Goal: Find specific page/section: Find specific page/section

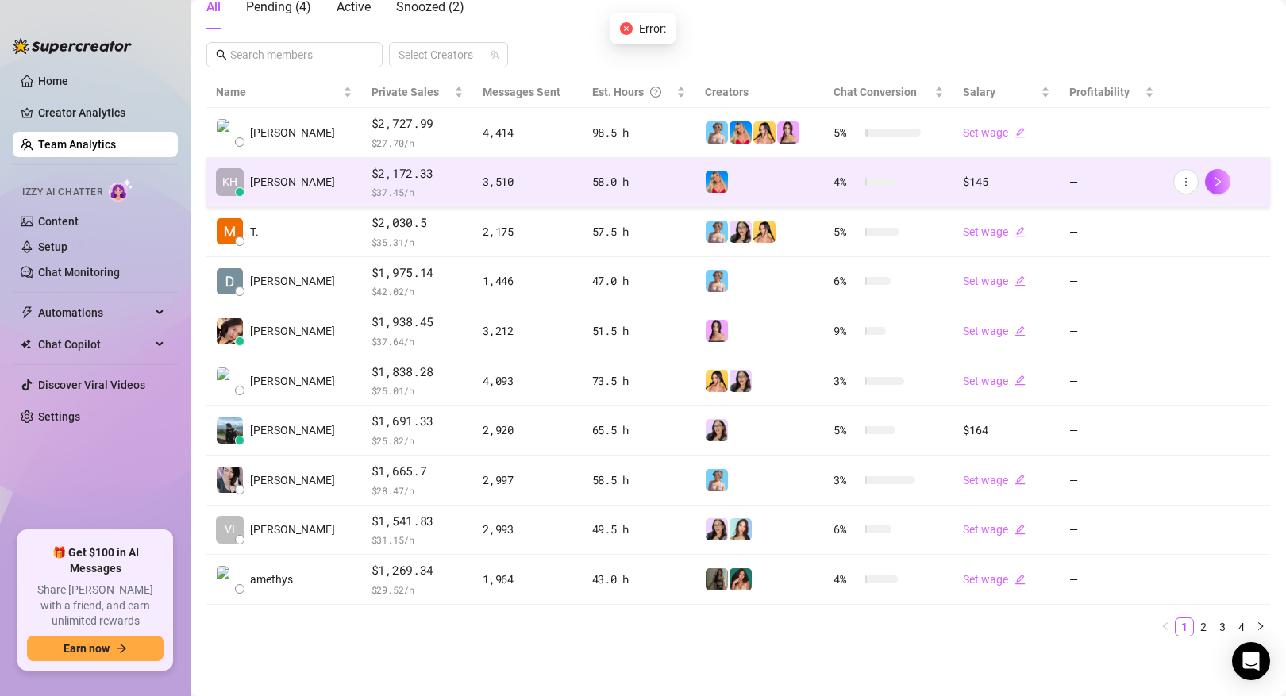
scroll to position [291, 0]
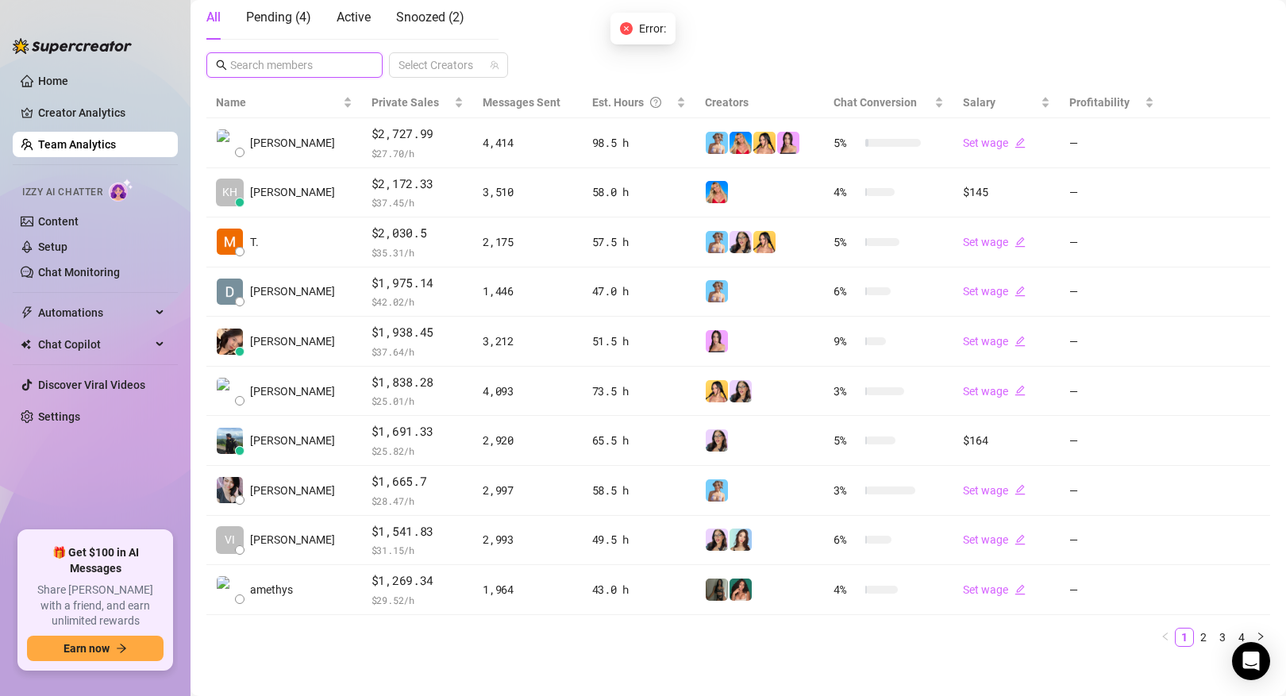
click at [320, 66] on input "text" at bounding box center [295, 64] width 130 height 17
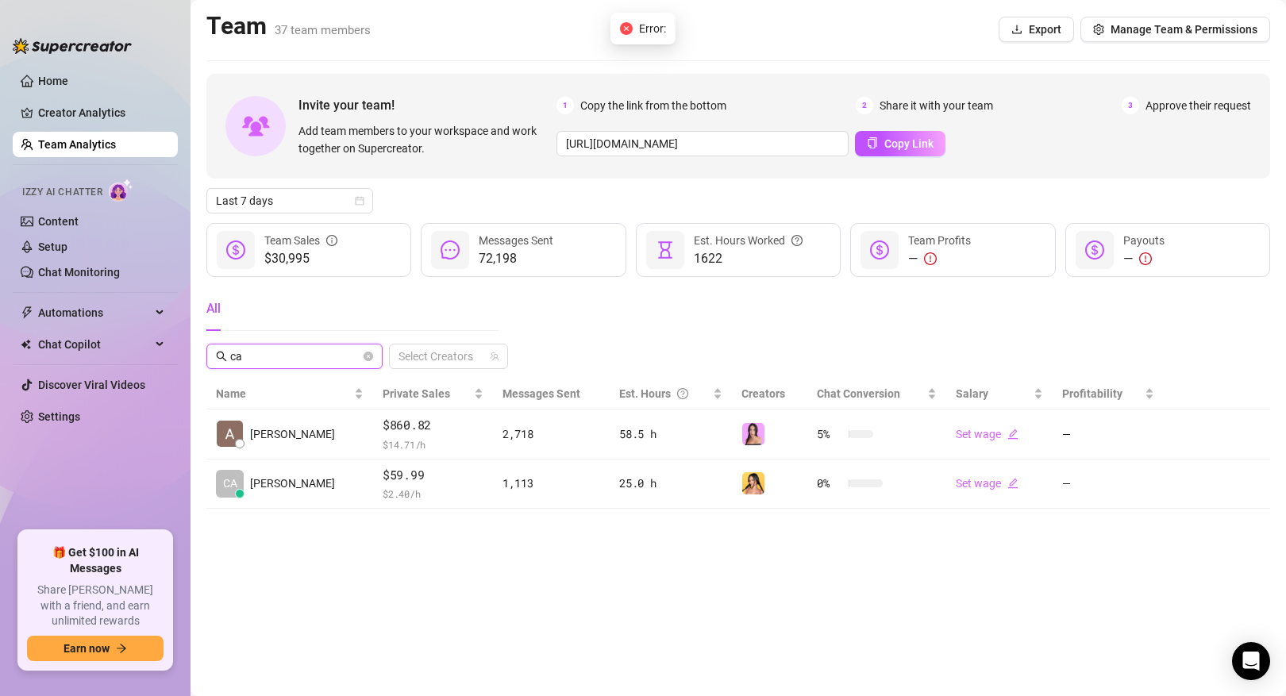
scroll to position [0, 0]
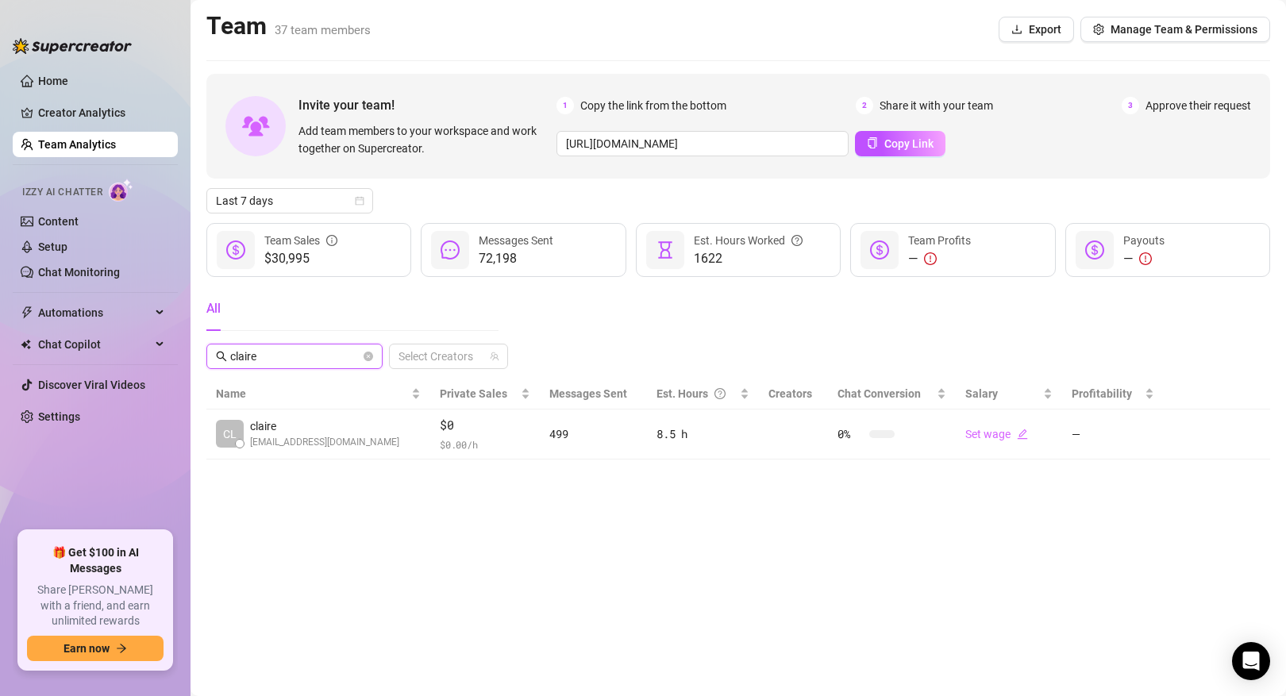
type input "claire"
click at [268, 460] on main "Team 37 team members Export Manage Team & Permissions Invite your team! Add tea…" at bounding box center [739, 348] width 1096 height 696
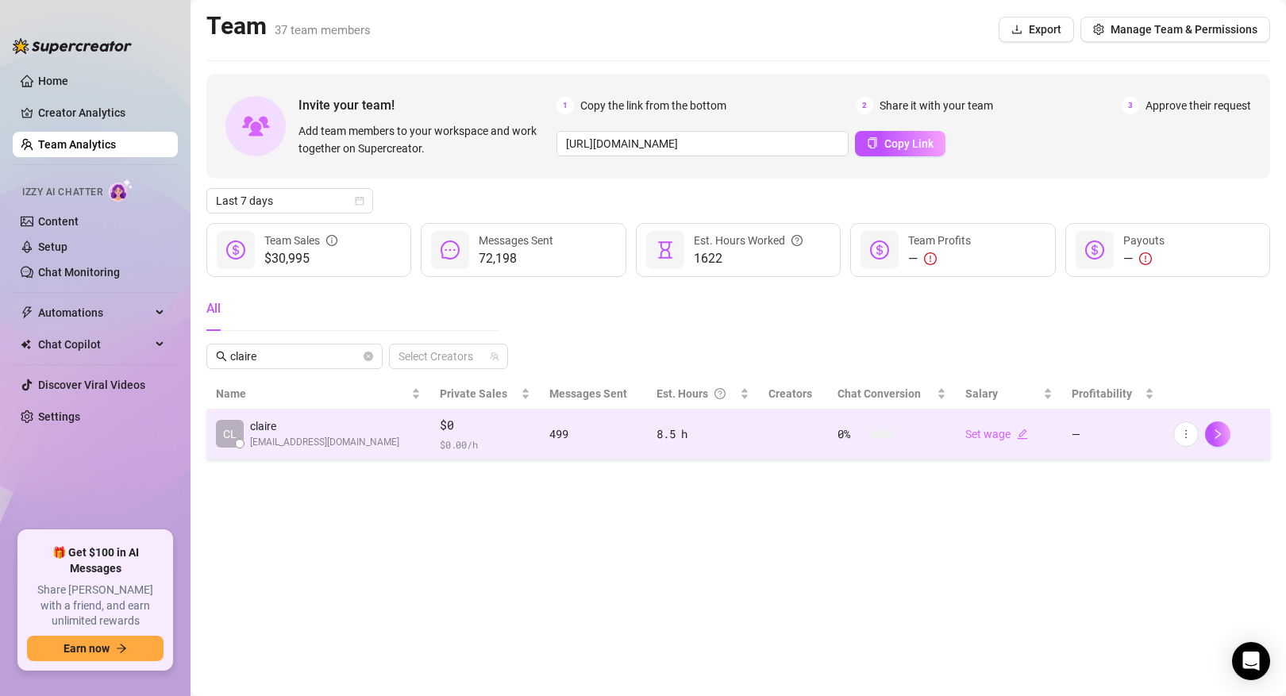
click at [285, 443] on span "[EMAIL_ADDRESS][DOMAIN_NAME]" at bounding box center [324, 442] width 149 height 15
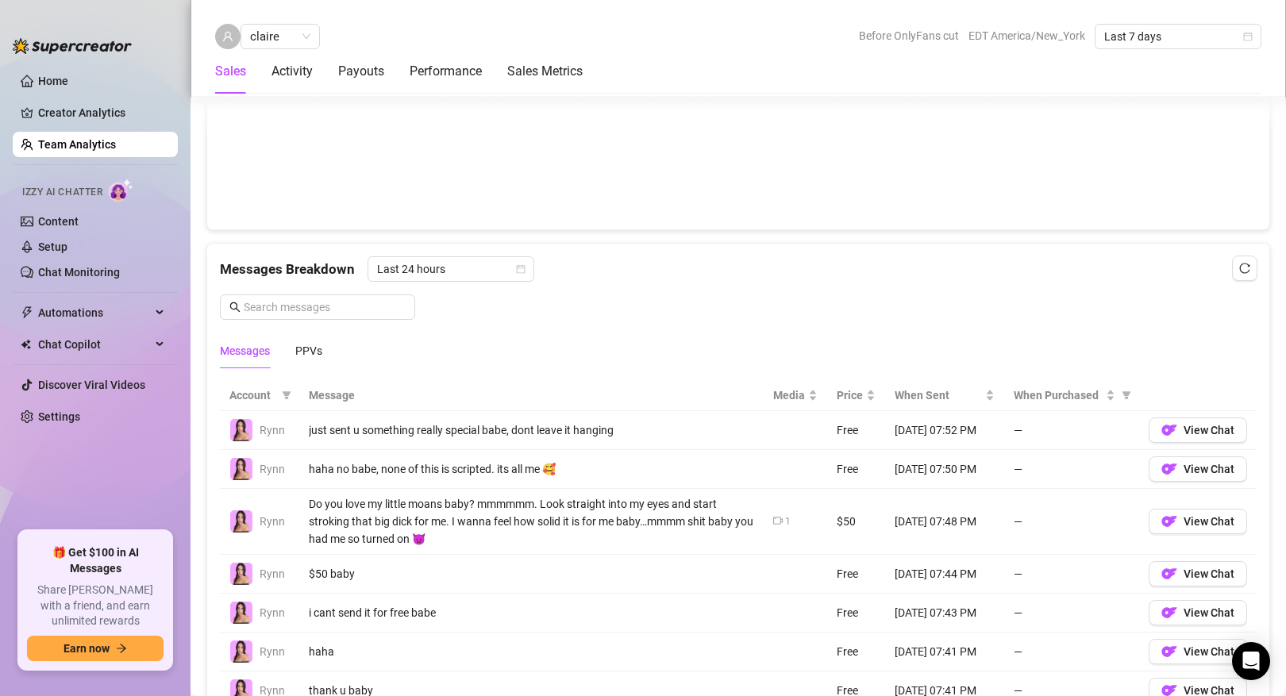
scroll to position [890, 0]
click at [304, 352] on div "PPVs" at bounding box center [308, 349] width 27 height 17
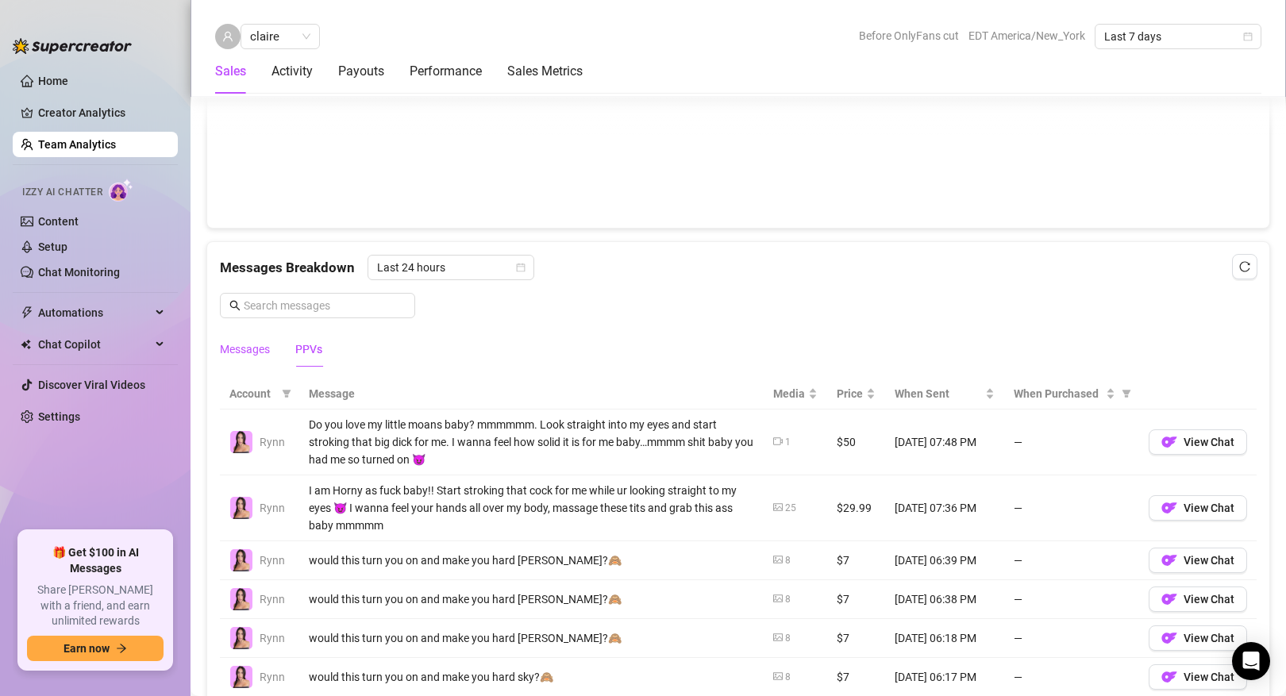
click at [242, 350] on div "Messages" at bounding box center [245, 349] width 50 height 17
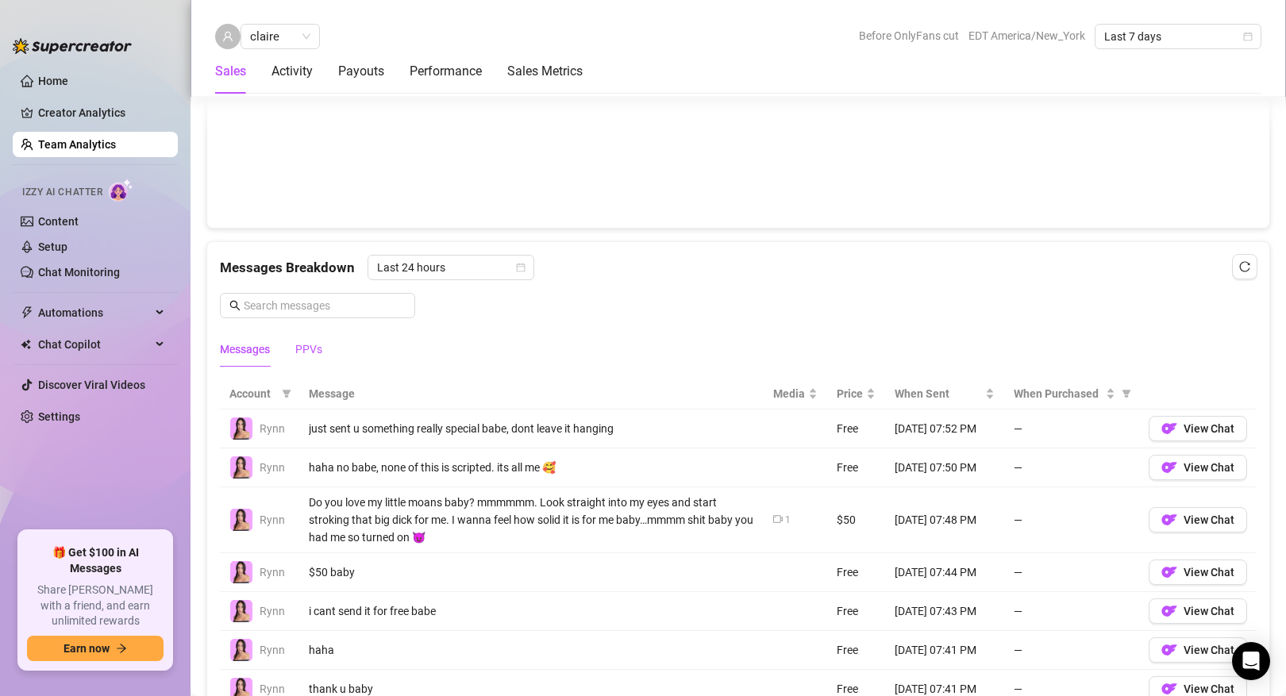
click at [319, 347] on div "PPVs" at bounding box center [308, 349] width 27 height 17
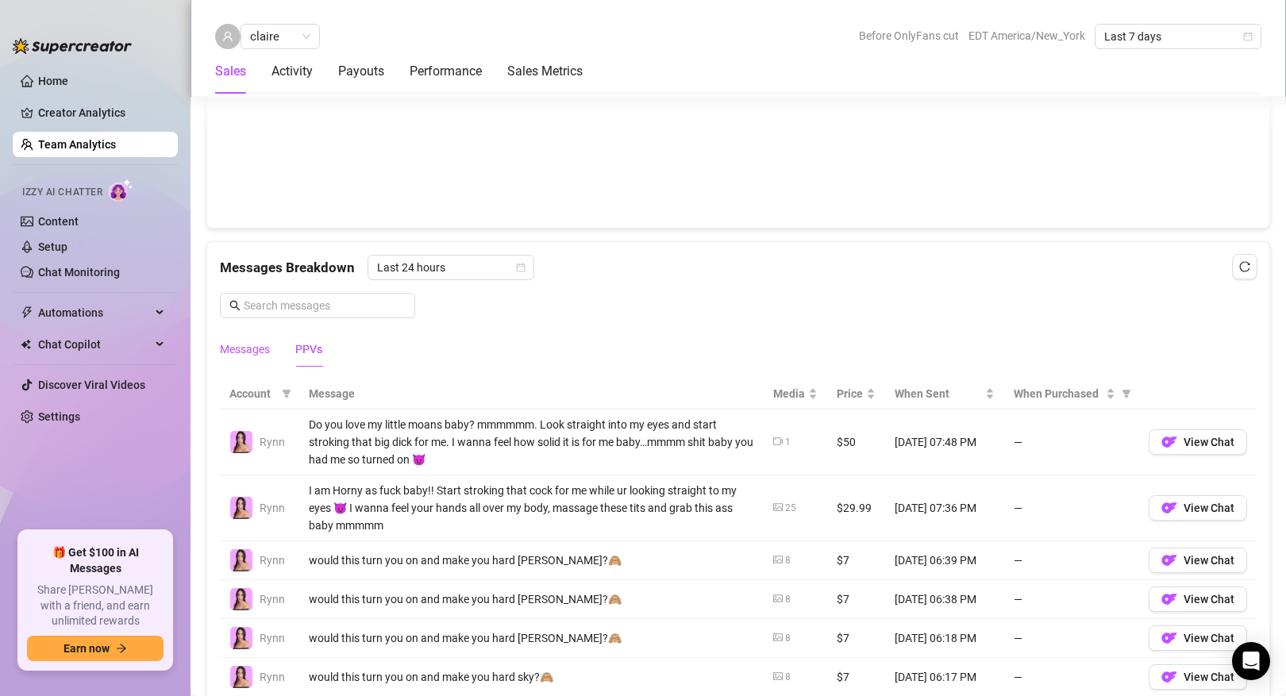
click at [237, 346] on div "Messages" at bounding box center [245, 349] width 50 height 17
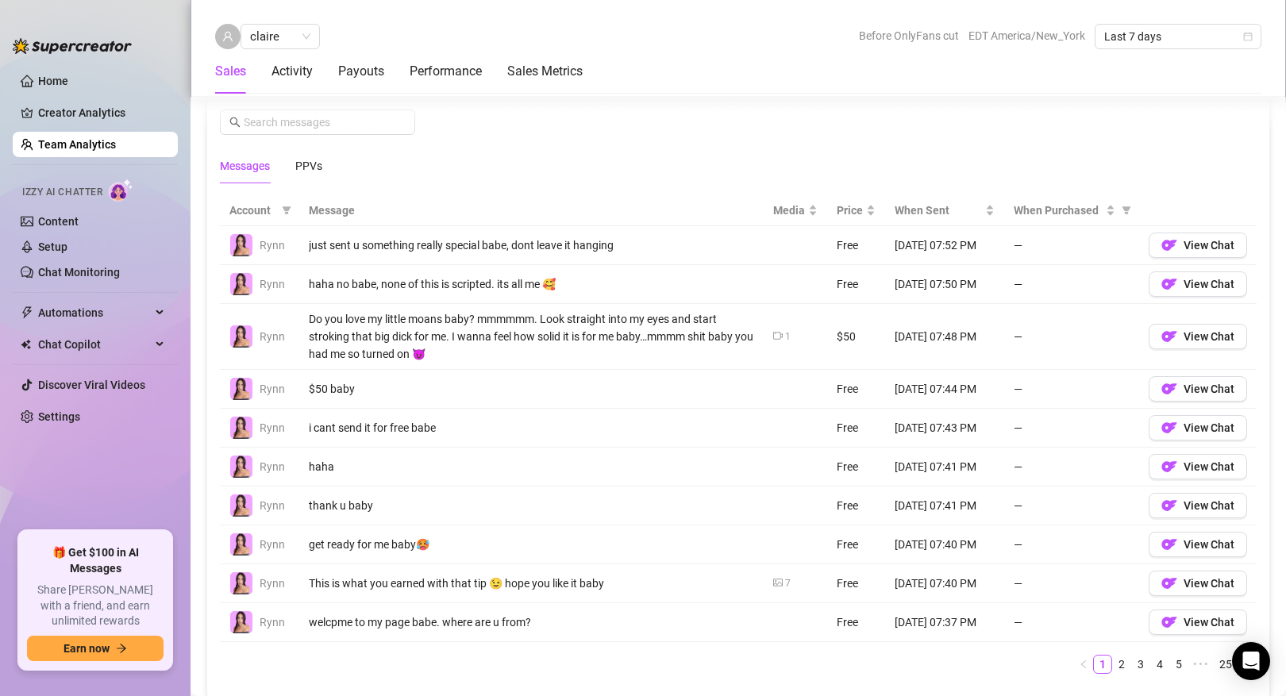
scroll to position [1069, 0]
